Goal: Information Seeking & Learning: Learn about a topic

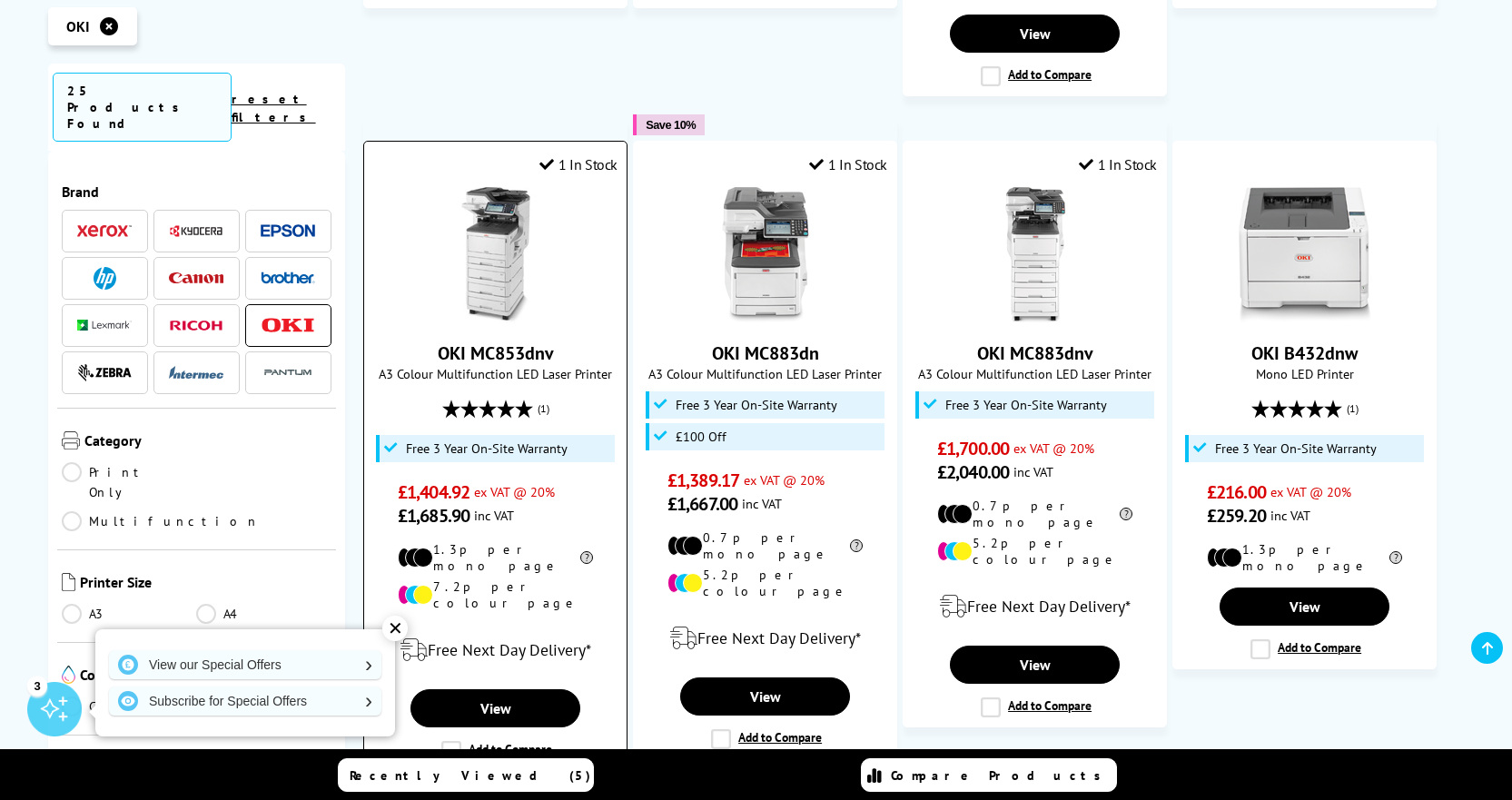
scroll to position [1650, 0]
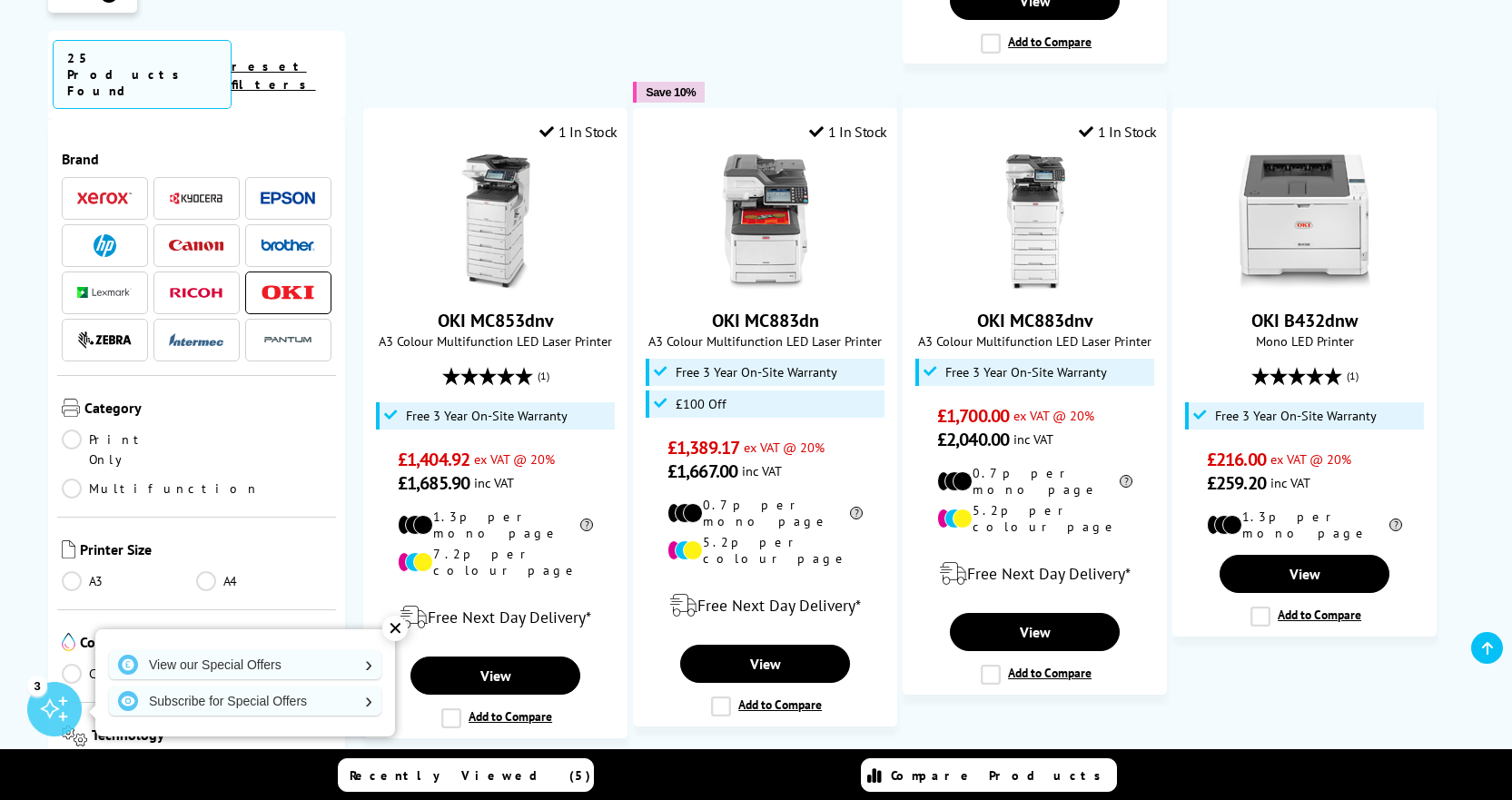
type input "COLOUR LABEL PRO"
type input "COLOUR LA"
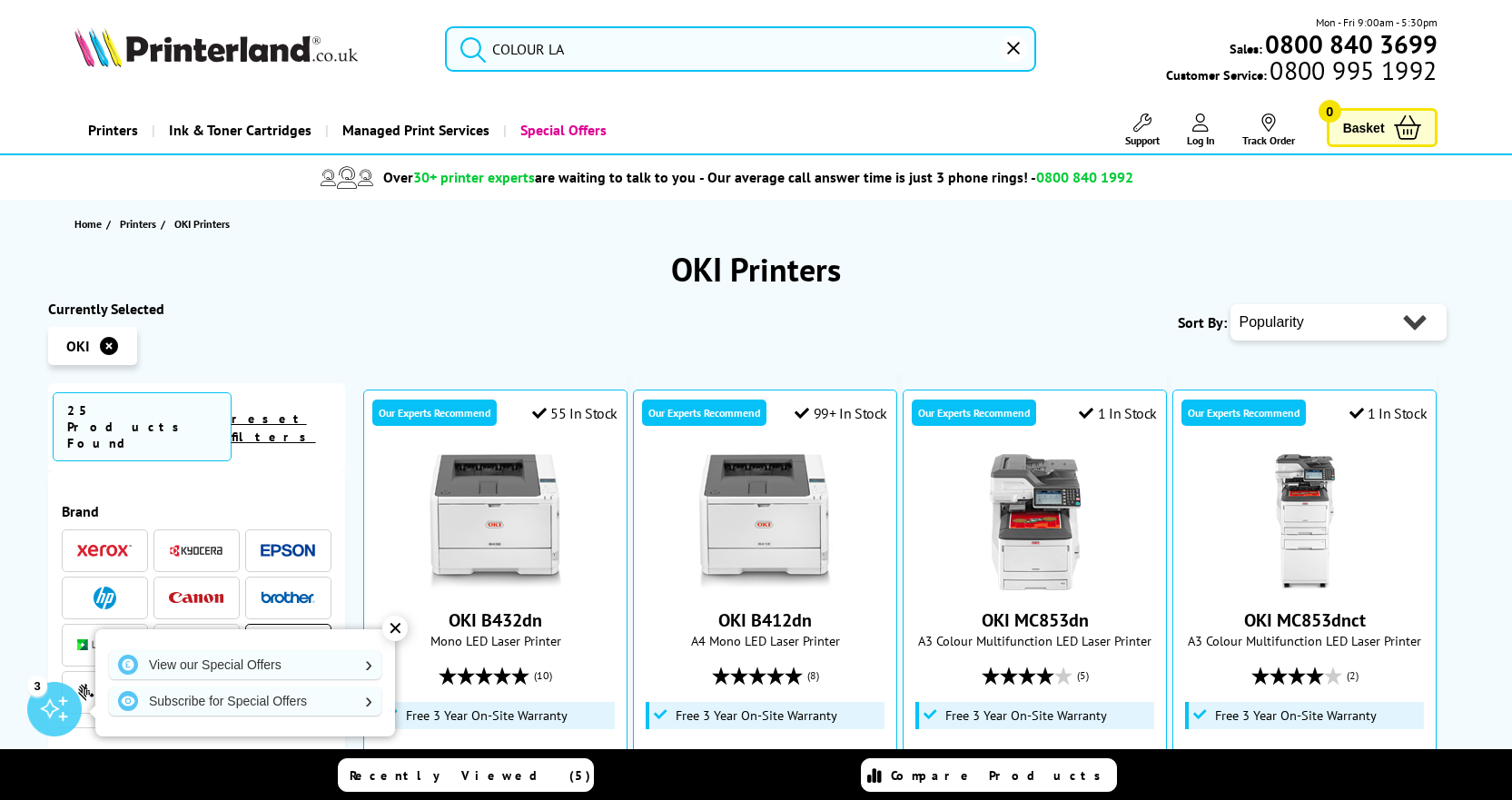
type input "COLOUR LAV"
type input "COLOUR LAVBEL"
type input "COLOUR LA"
